Goal: Transaction & Acquisition: Book appointment/travel/reservation

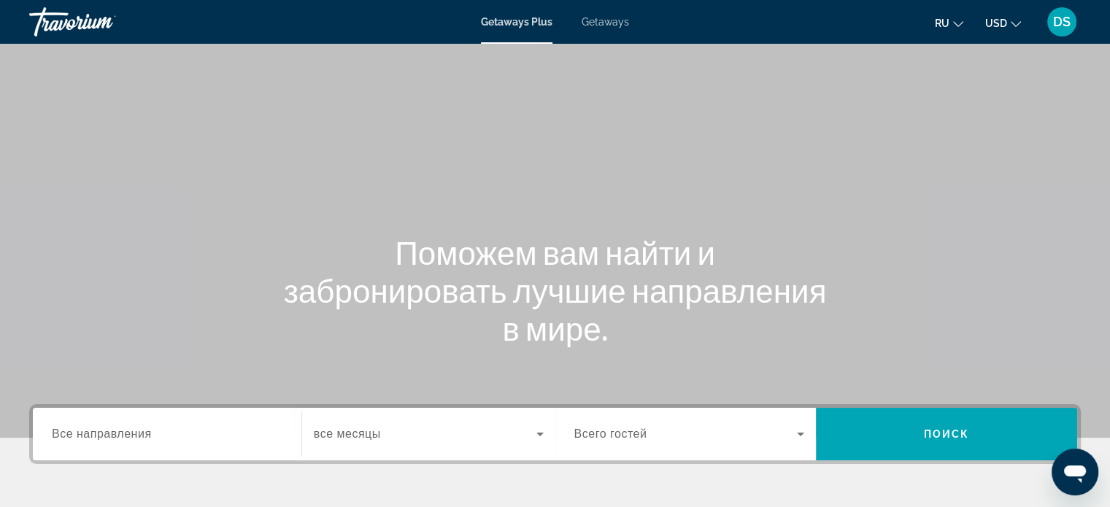
drag, startPoint x: 605, startPoint y: 23, endPoint x: 624, endPoint y: 69, distance: 49.7
click at [605, 23] on span "Getaways" at bounding box center [604, 22] width 47 height 12
click at [184, 433] on input "Destination Все направления" at bounding box center [167, 435] width 231 height 18
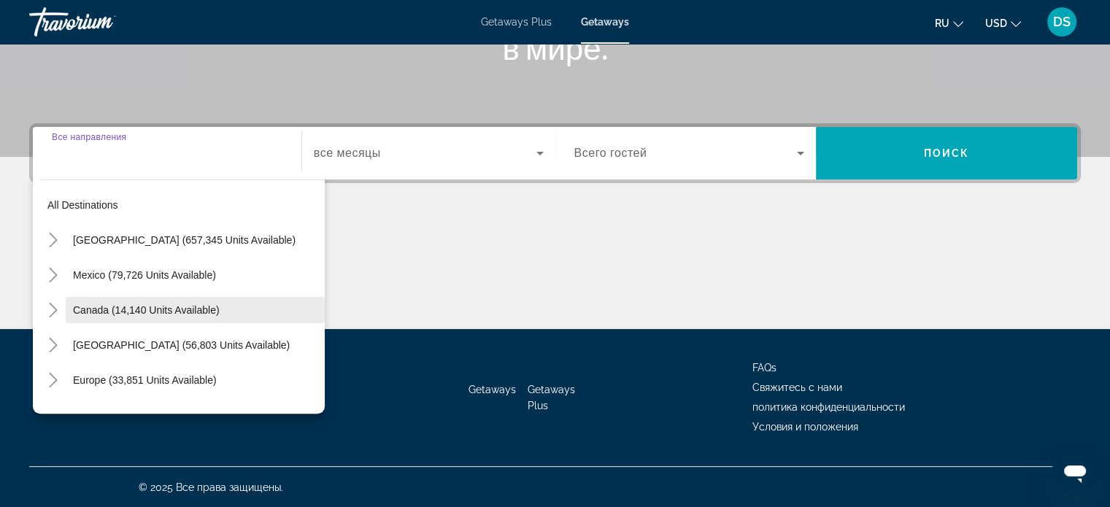
scroll to position [73, 0]
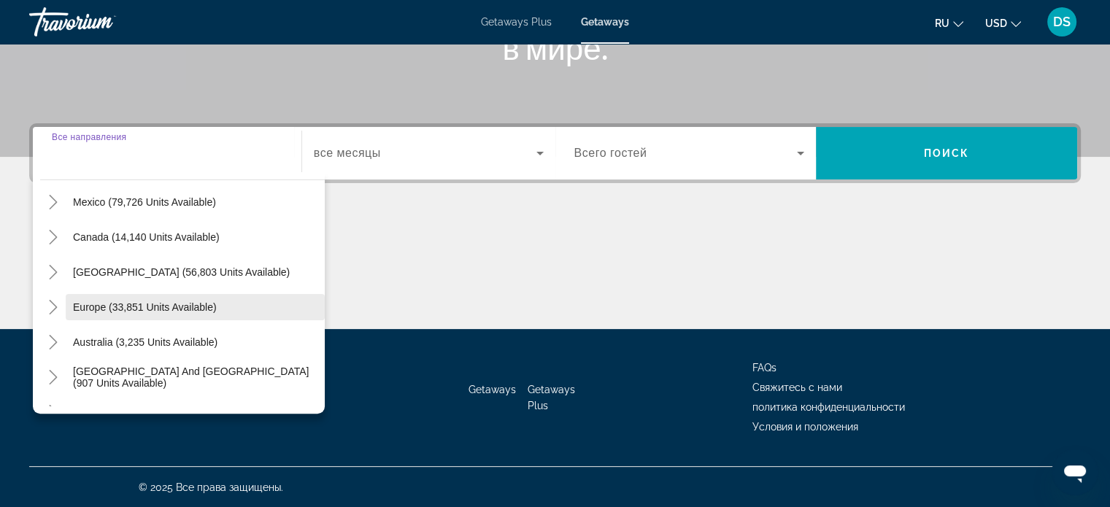
click at [123, 303] on span "Europe (33,851 units available)" at bounding box center [145, 307] width 144 height 12
type input "**********"
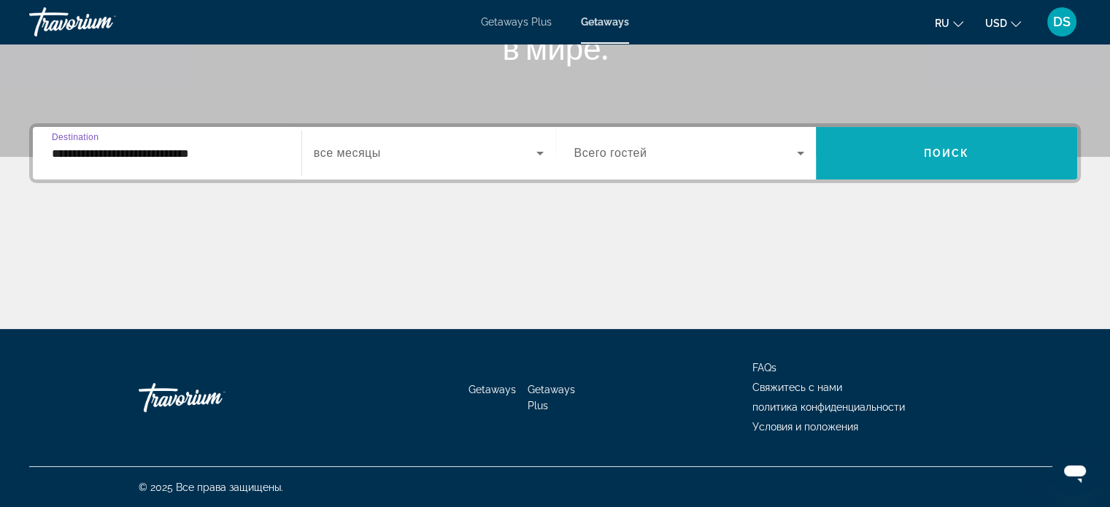
click at [843, 156] on span "Search widget" at bounding box center [946, 153] width 261 height 35
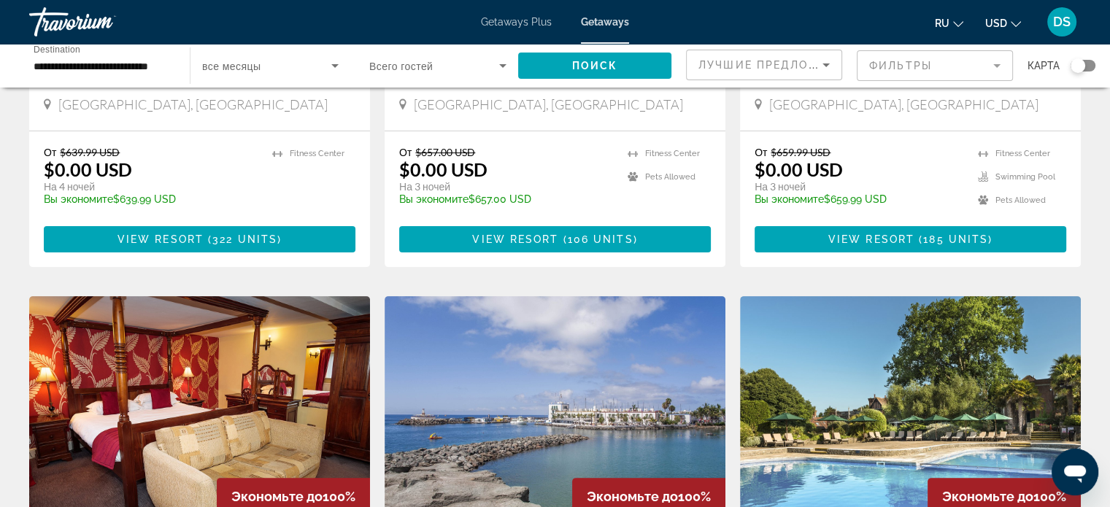
scroll to position [292, 0]
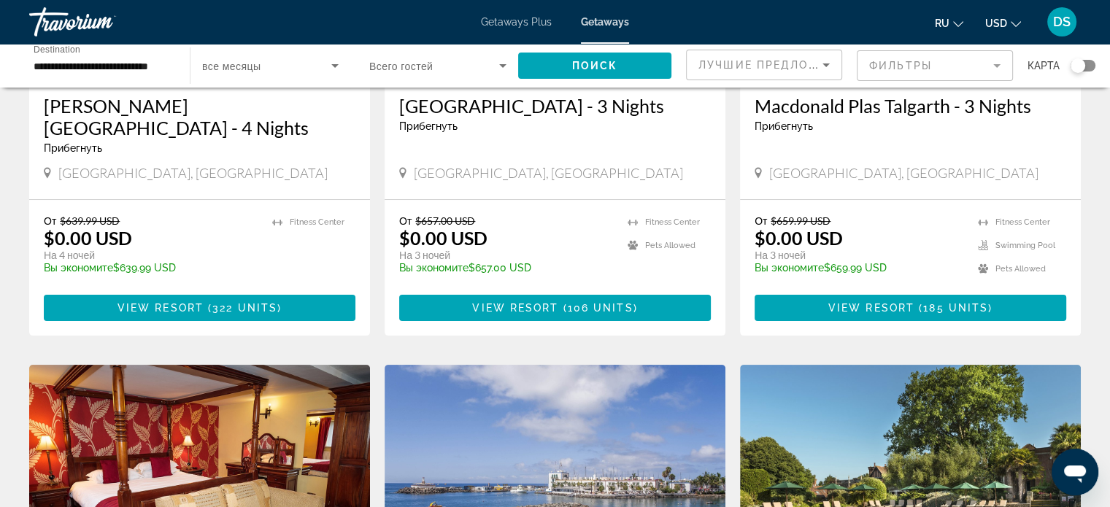
click at [56, 66] on input "**********" at bounding box center [102, 67] width 137 height 18
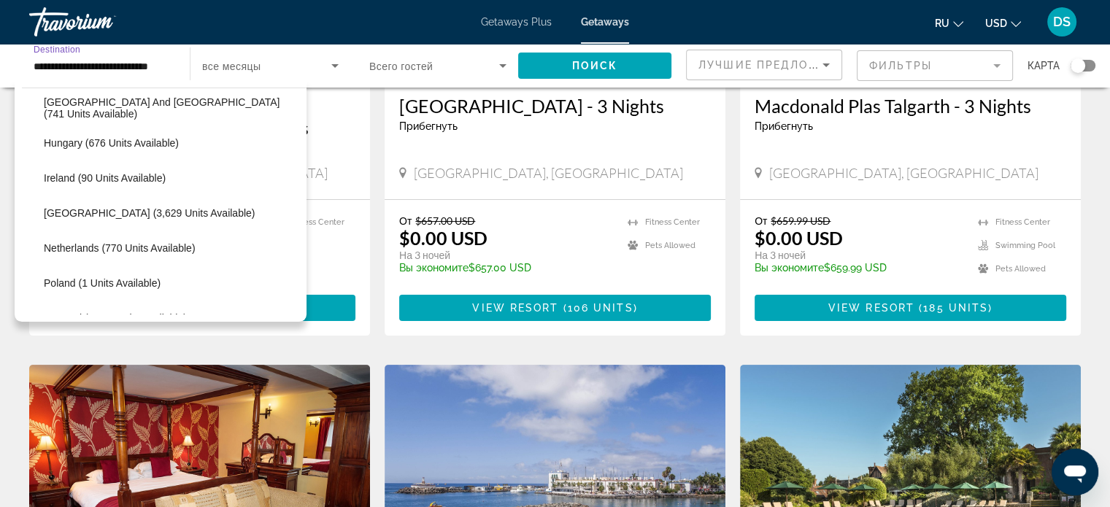
scroll to position [525, 0]
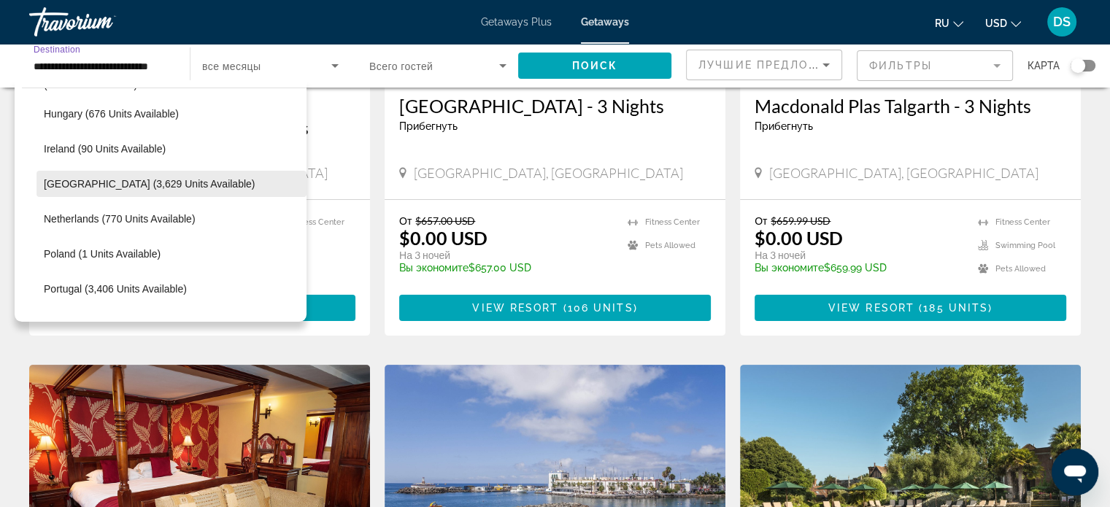
click at [90, 180] on span "[GEOGRAPHIC_DATA] (3,629 units available)" at bounding box center [149, 184] width 211 height 12
type input "**********"
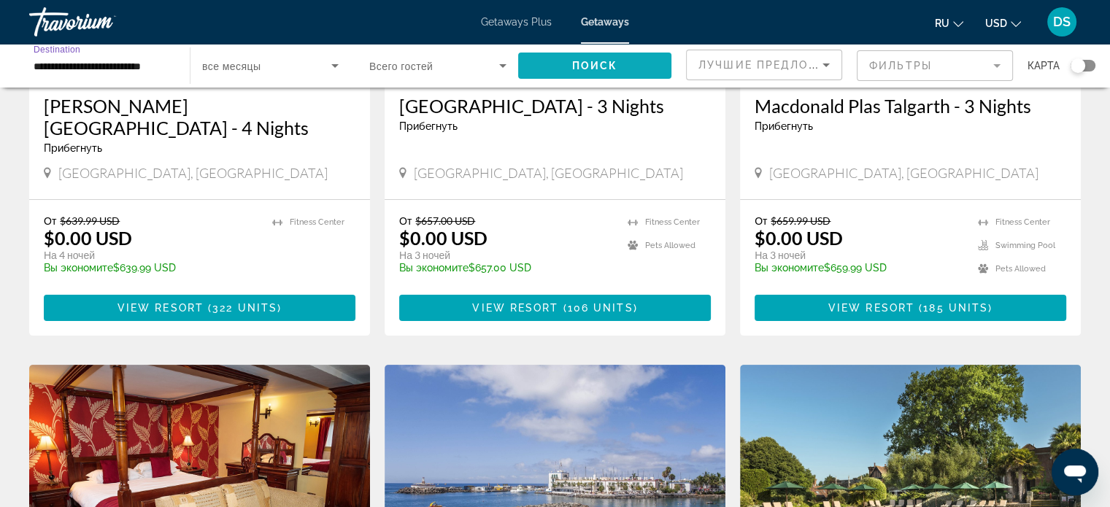
click at [592, 63] on span "Поиск" at bounding box center [595, 66] width 46 height 12
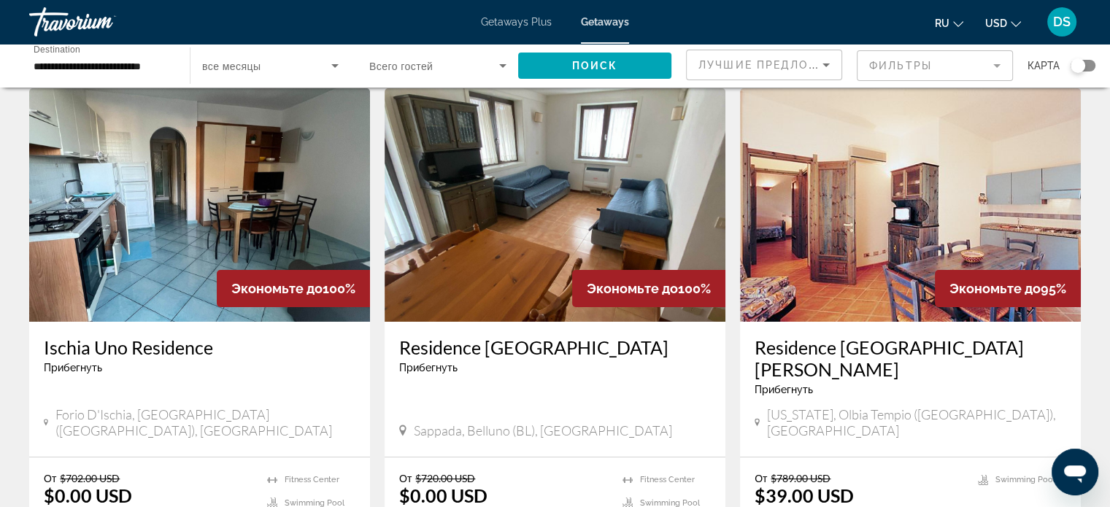
scroll to position [146, 0]
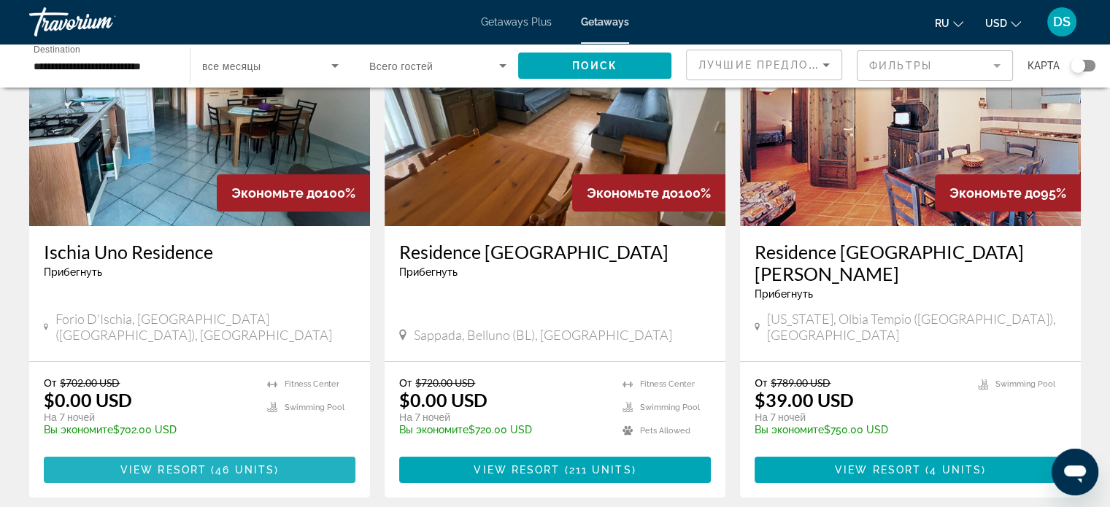
click at [249, 464] on span "46 units" at bounding box center [244, 470] width 59 height 12
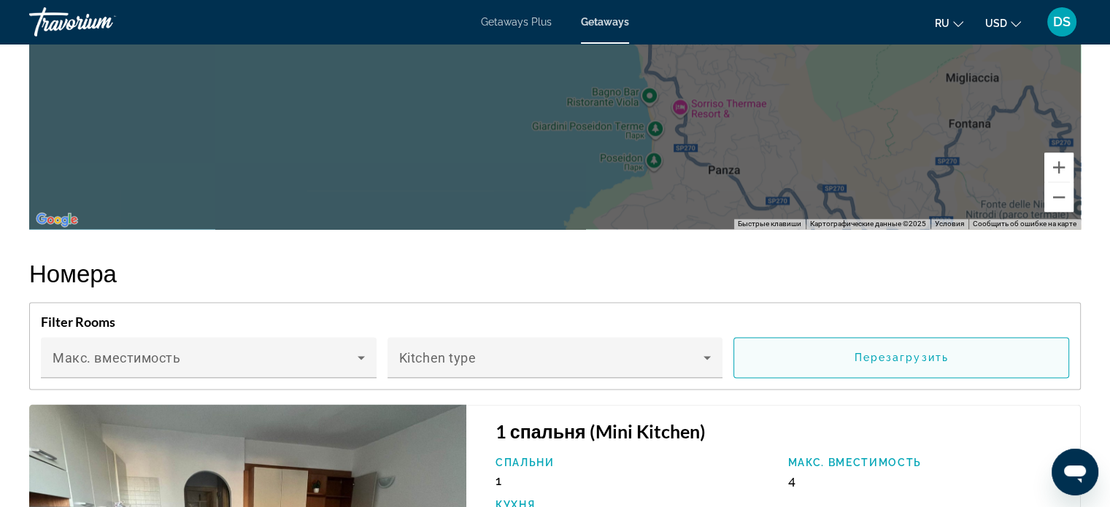
scroll to position [2677, 0]
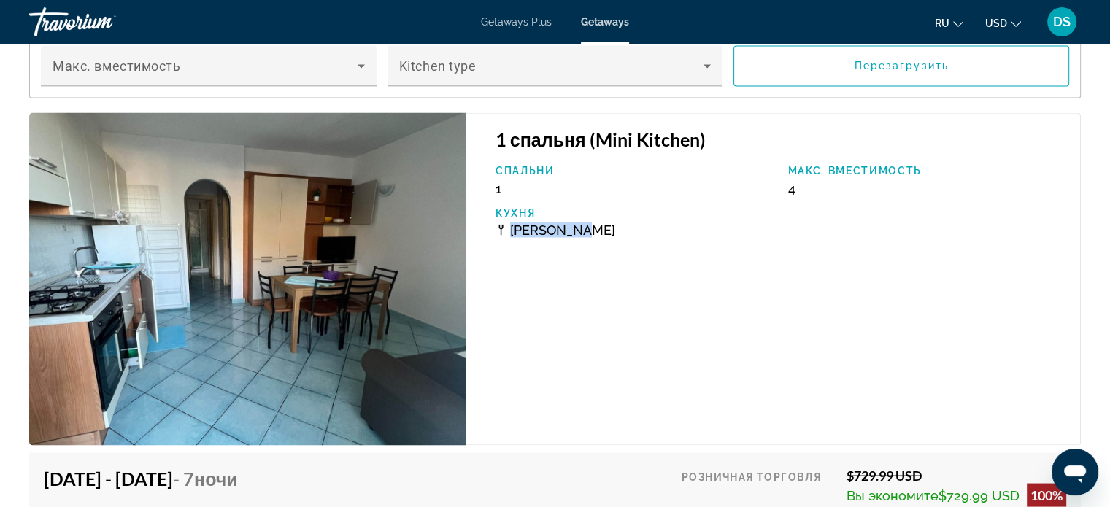
drag, startPoint x: 510, startPoint y: 224, endPoint x: 592, endPoint y: 220, distance: 82.5
click at [592, 222] on div "[PERSON_NAME]" at bounding box center [634, 229] width 278 height 15
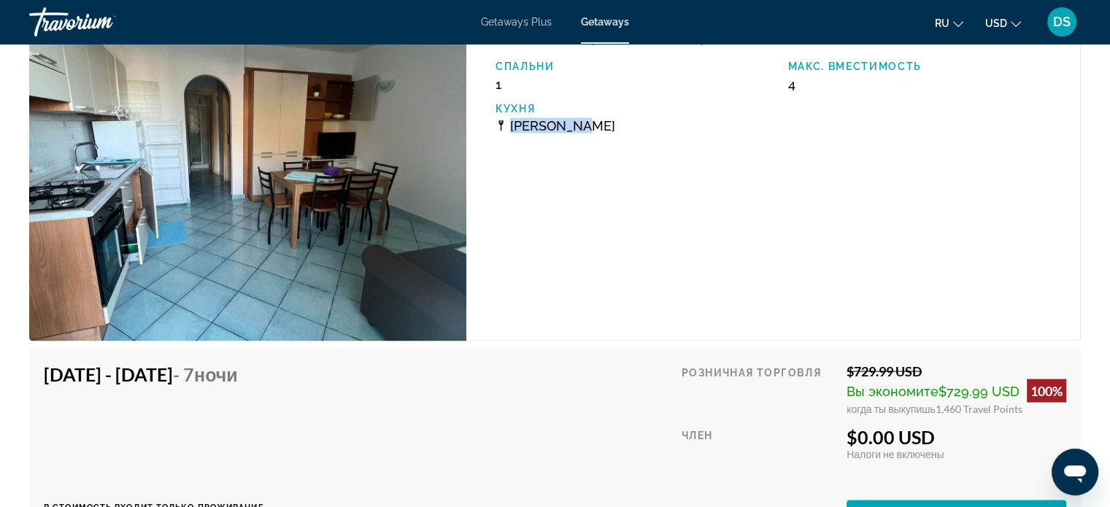
scroll to position [2895, 0]
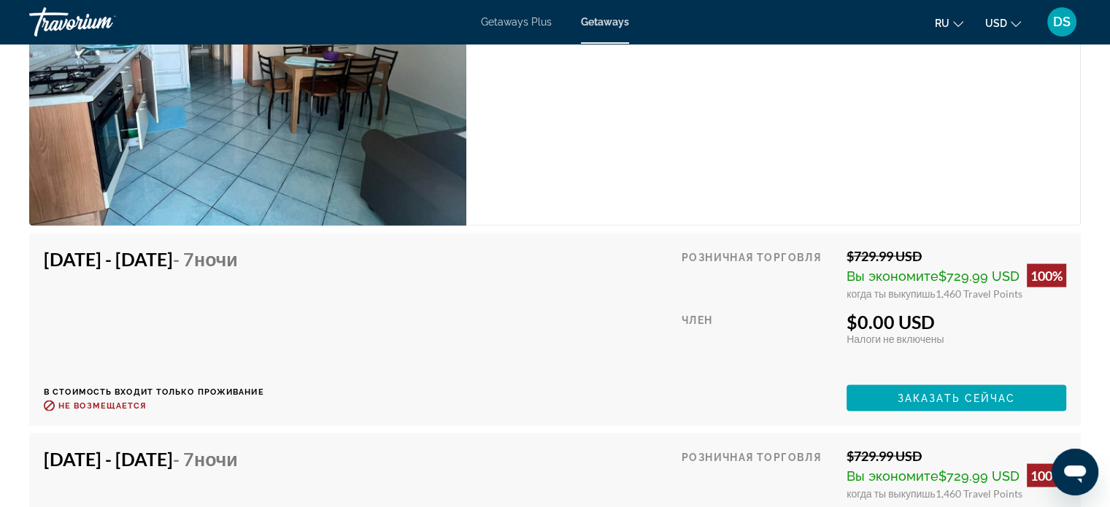
click at [894, 325] on div "$0.00 USD" at bounding box center [956, 322] width 220 height 22
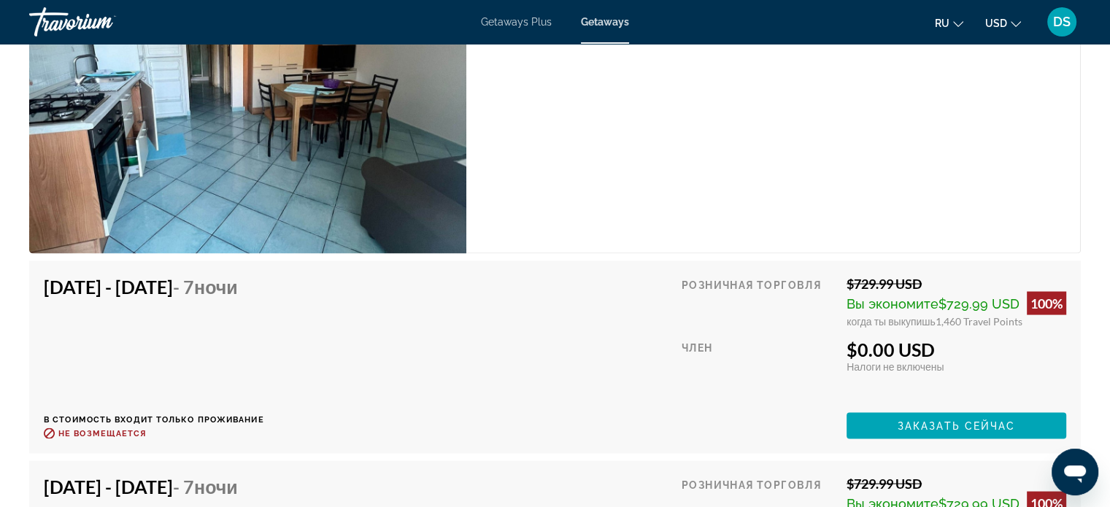
scroll to position [2919, 0]
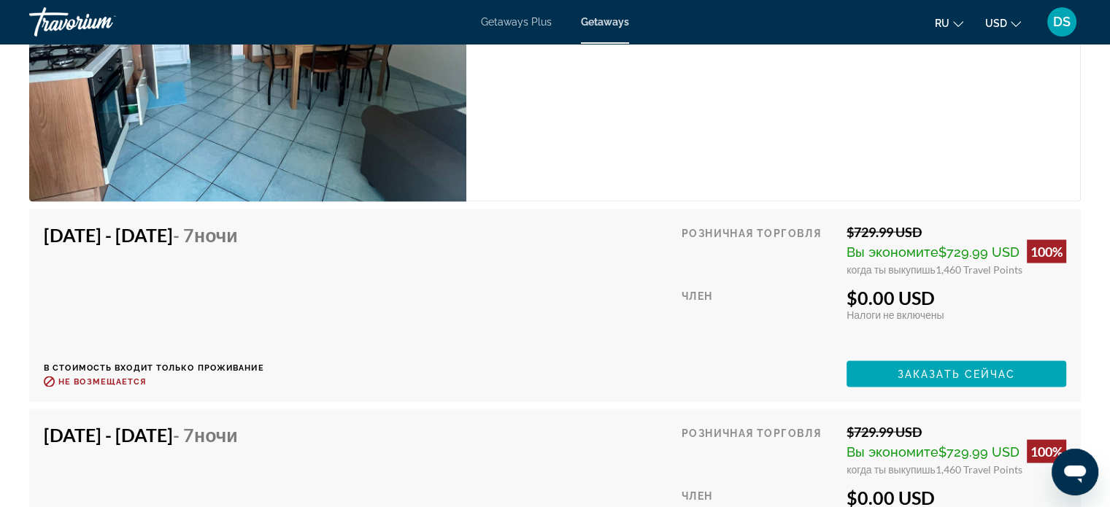
drag, startPoint x: 859, startPoint y: 291, endPoint x: 939, endPoint y: 290, distance: 80.3
click at [939, 290] on div "$0.00 USD" at bounding box center [956, 298] width 220 height 22
drag, startPoint x: 935, startPoint y: 263, endPoint x: 964, endPoint y: 263, distance: 28.5
click at [964, 263] on span "1,460 Travel Points" at bounding box center [978, 269] width 87 height 12
click at [962, 370] on span "Заказать сейчас" at bounding box center [956, 374] width 118 height 12
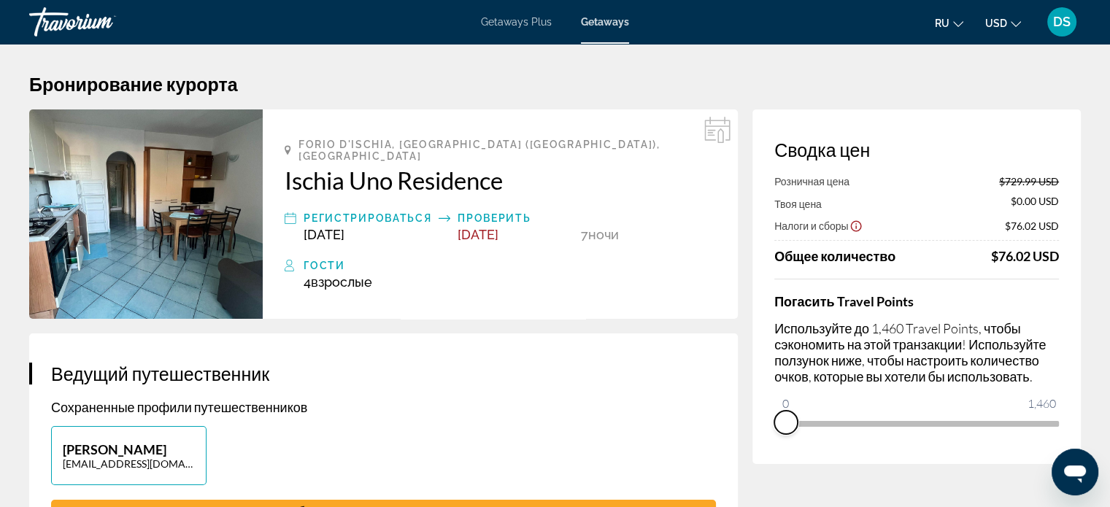
drag, startPoint x: 1043, startPoint y: 439, endPoint x: 747, endPoint y: 441, distance: 296.2
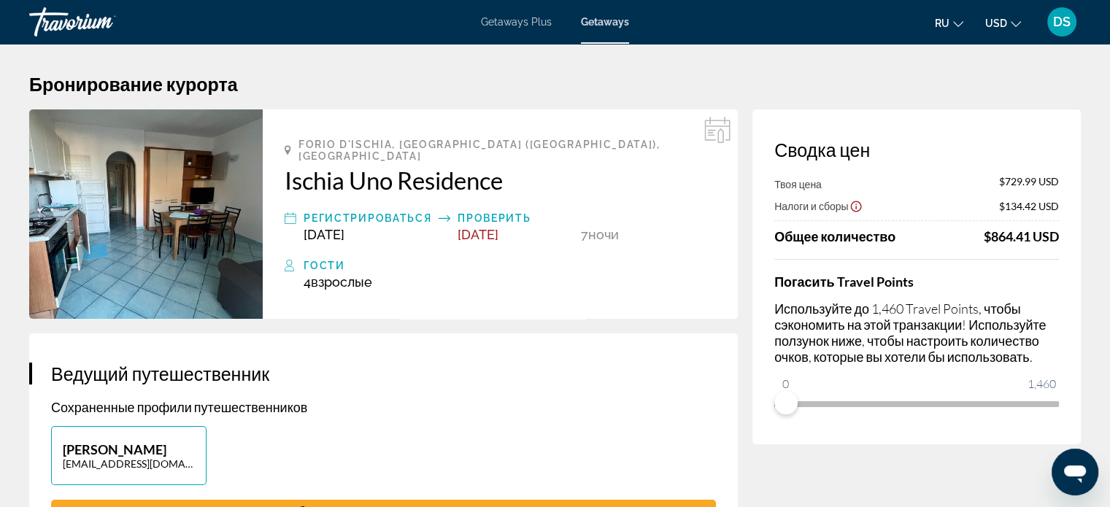
click at [1005, 205] on span "$134.42 USD" at bounding box center [1029, 206] width 60 height 12
drag, startPoint x: 988, startPoint y: 233, endPoint x: 1062, endPoint y: 232, distance: 74.4
click at [1062, 232] on div "Сводка цен Твоя цена $729.99 USD Налоги и сборы $134.42 USD Общее количество $8…" at bounding box center [916, 276] width 328 height 335
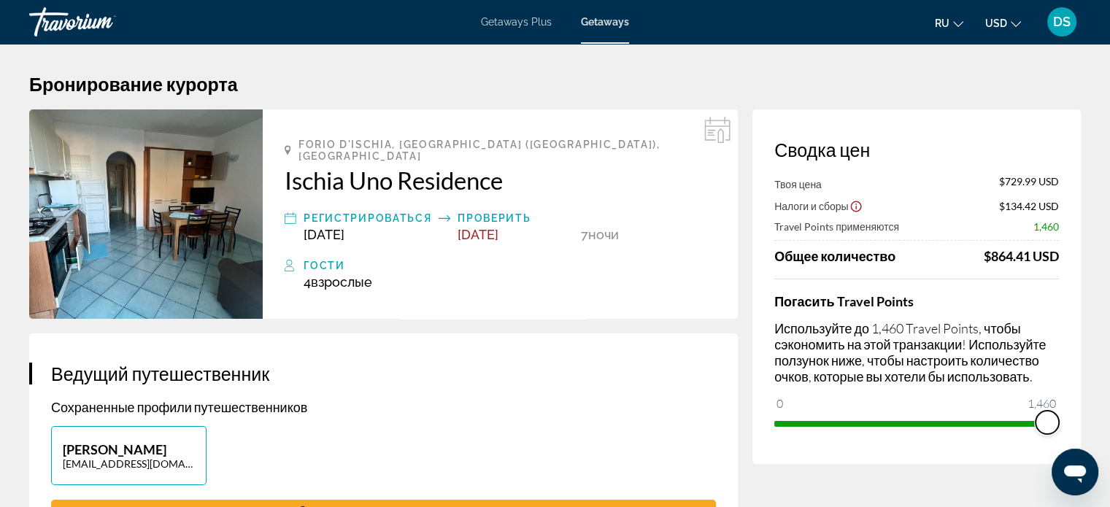
drag, startPoint x: 782, startPoint y: 402, endPoint x: 1087, endPoint y: 425, distance: 305.8
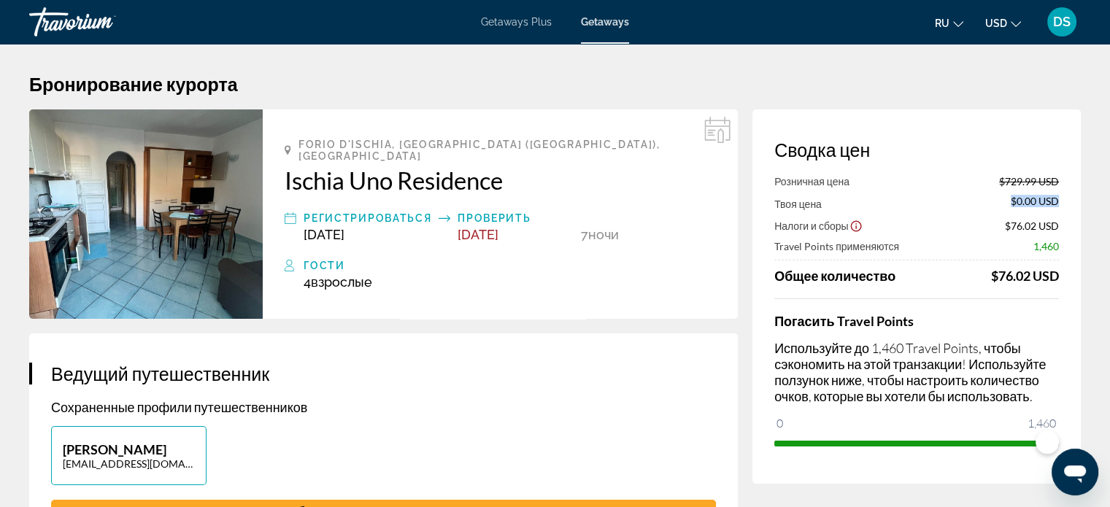
drag, startPoint x: 1012, startPoint y: 200, endPoint x: 1059, endPoint y: 201, distance: 46.7
click at [1059, 201] on div "Сводка цен Розничная цена $729.99 USD Твоя цена $0.00 USD Налоги и сборы $76.02…" at bounding box center [916, 296] width 328 height 374
drag, startPoint x: 1009, startPoint y: 228, endPoint x: 1030, endPoint y: 232, distance: 21.5
click at [1035, 230] on span "$76.02 USD" at bounding box center [1032, 226] width 54 height 12
drag, startPoint x: 994, startPoint y: 278, endPoint x: 1065, endPoint y: 272, distance: 71.7
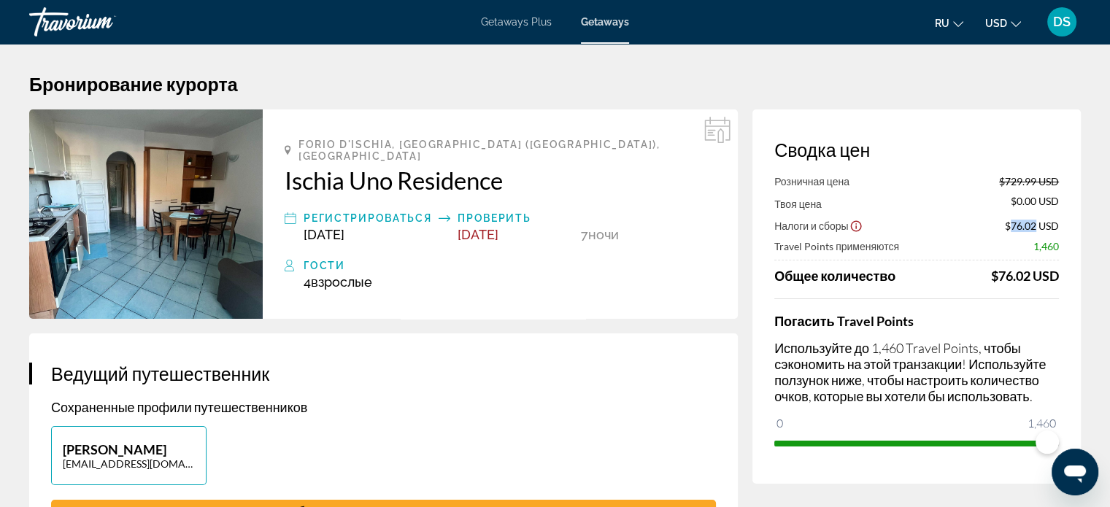
click at [1065, 272] on div "Сводка цен Розничная цена $729.99 USD Твоя цена $0.00 USD Налоги и сборы $76.02…" at bounding box center [916, 296] width 328 height 374
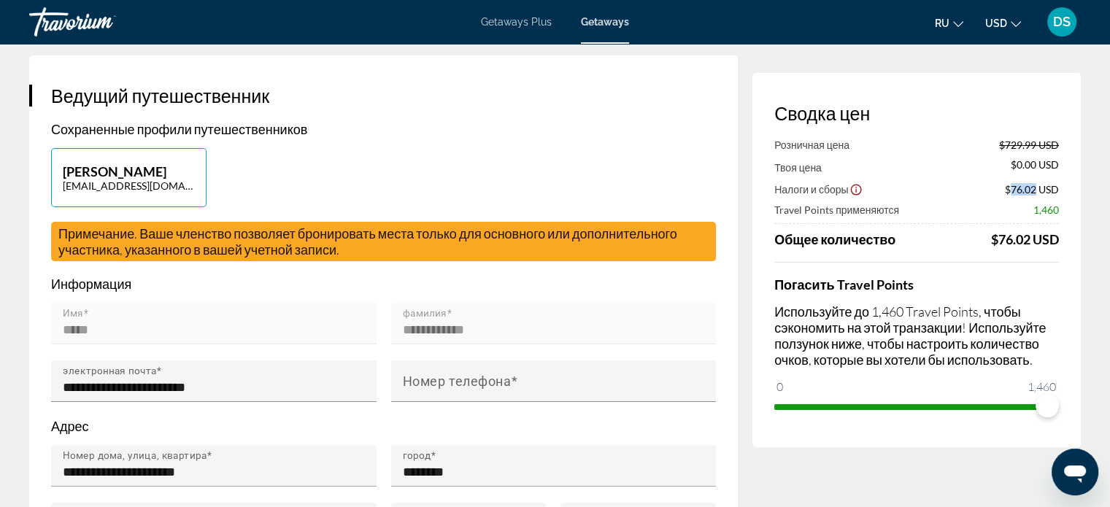
scroll to position [302, 0]
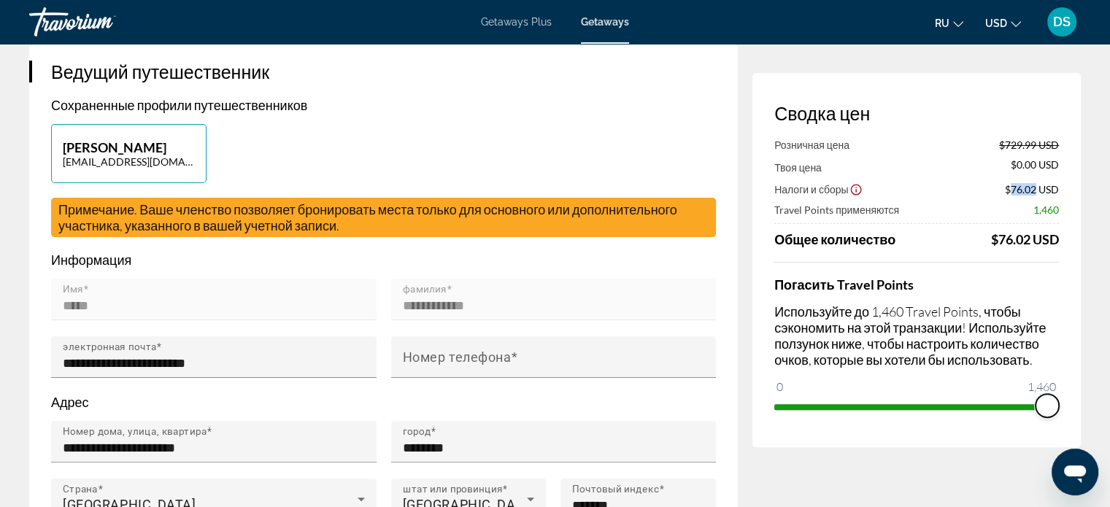
drag, startPoint x: 1048, startPoint y: 409, endPoint x: 1056, endPoint y: 410, distance: 8.9
click at [1056, 410] on span "ngx-slider" at bounding box center [1046, 405] width 23 height 23
drag, startPoint x: 1046, startPoint y: 403, endPoint x: 1057, endPoint y: 401, distance: 11.2
click at [1057, 401] on span "ngx-slider" at bounding box center [1046, 405] width 23 height 23
